Goal: Find specific page/section: Find specific page/section

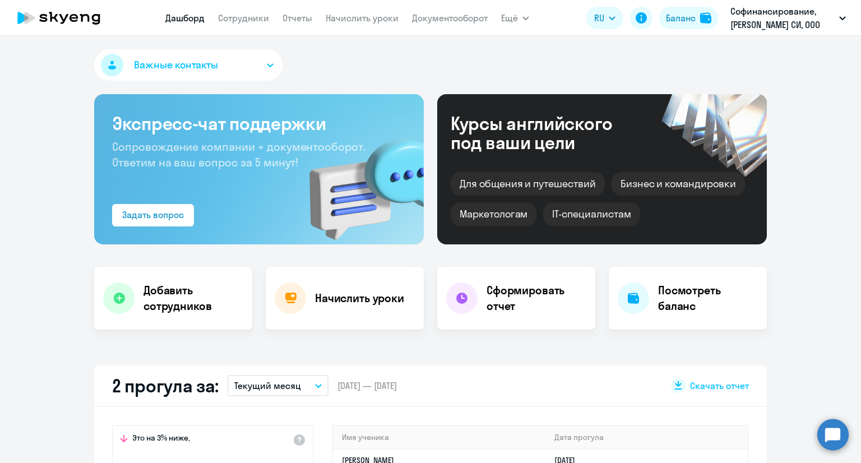
select select "30"
click at [244, 21] on link "Сотрудники" at bounding box center [243, 17] width 51 height 11
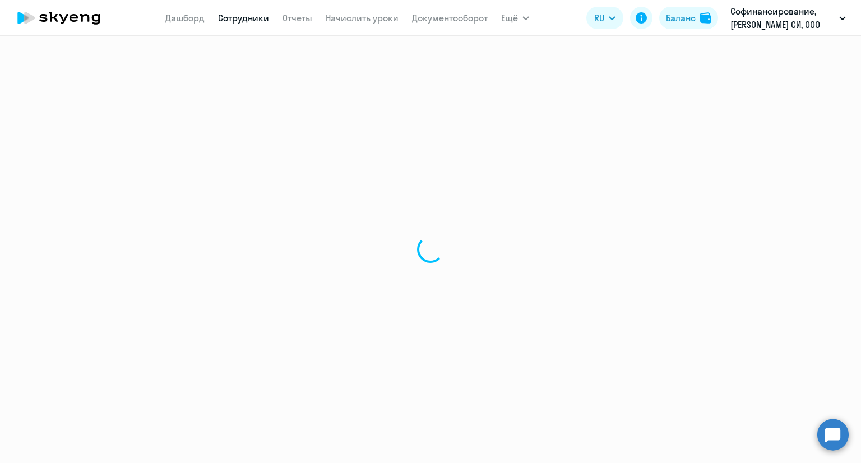
select select "30"
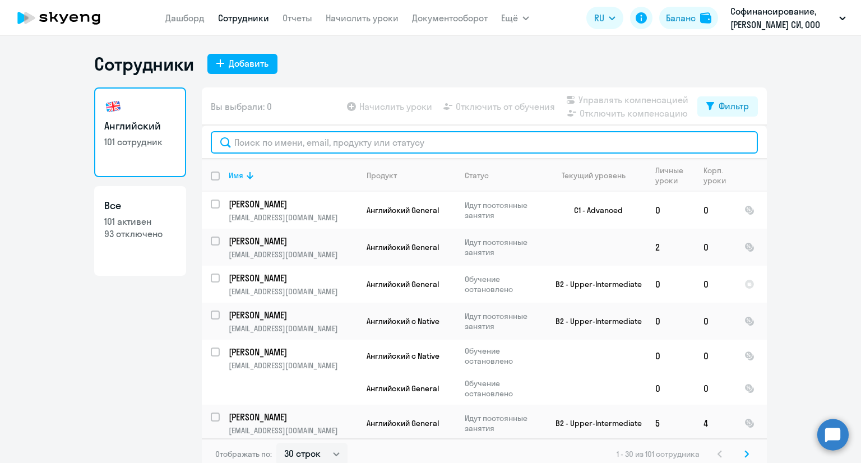
click at [251, 146] on input "text" at bounding box center [484, 142] width 547 height 22
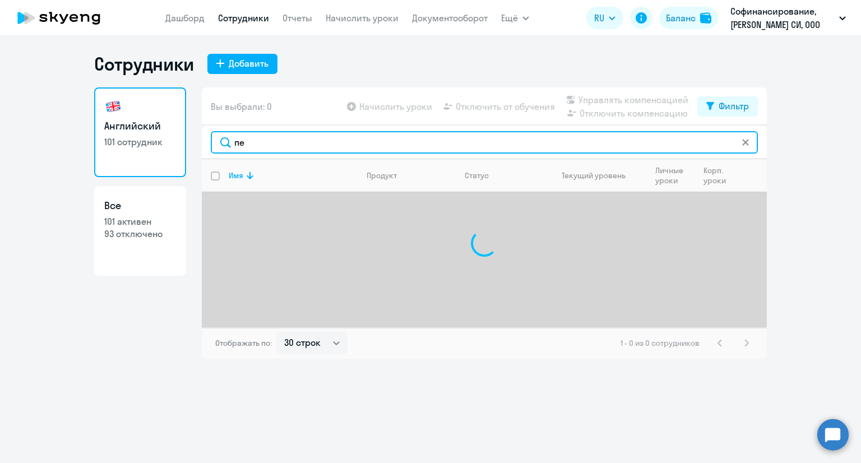
type input "п"
type input "и"
type input "х"
paste input "[PERSON_NAME]"
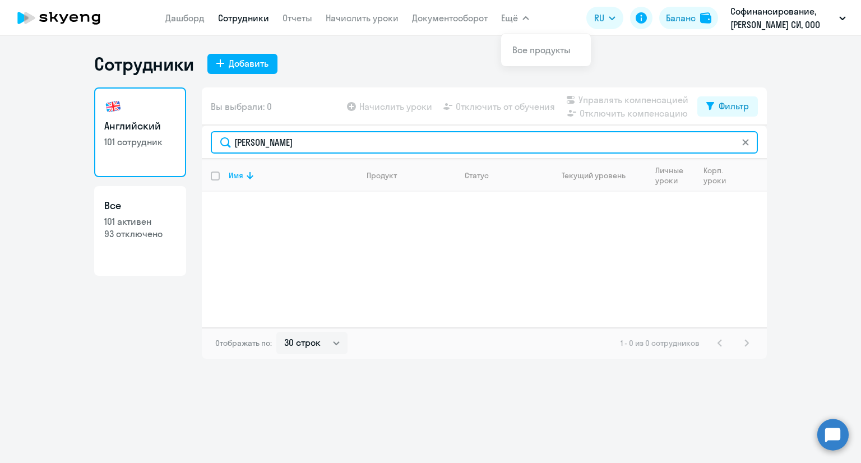
type input "[PERSON_NAME]"
